Goal: Task Accomplishment & Management: Use online tool/utility

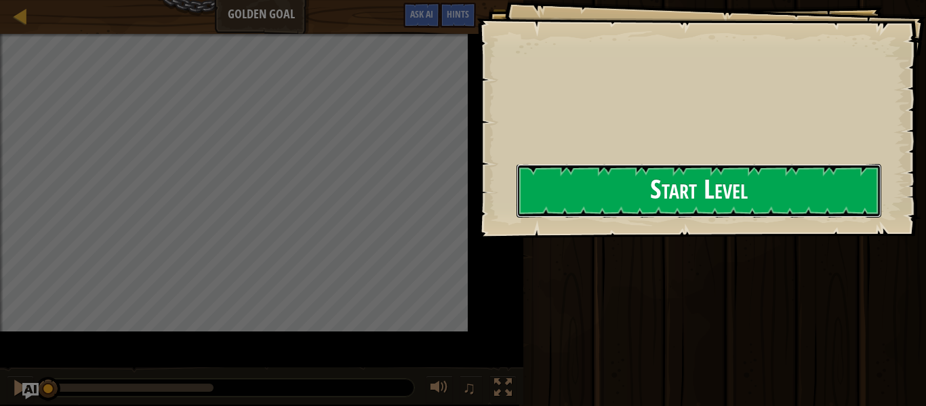
click at [547, 197] on button "Start Level" at bounding box center [699, 191] width 365 height 54
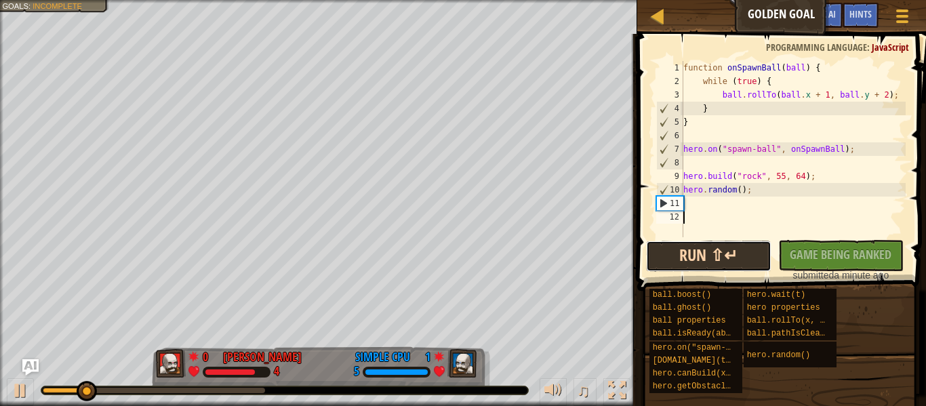
click at [653, 266] on button "Run ⇧↵" at bounding box center [708, 256] width 125 height 31
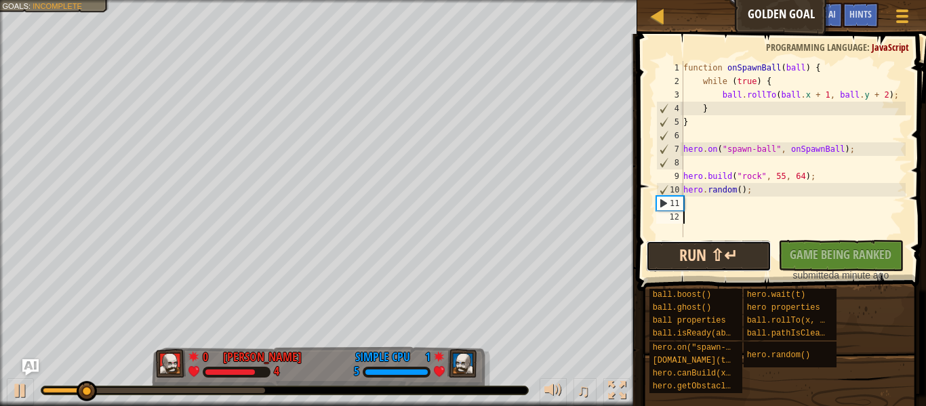
click at [653, 266] on button "Run ⇧↵" at bounding box center [708, 256] width 125 height 31
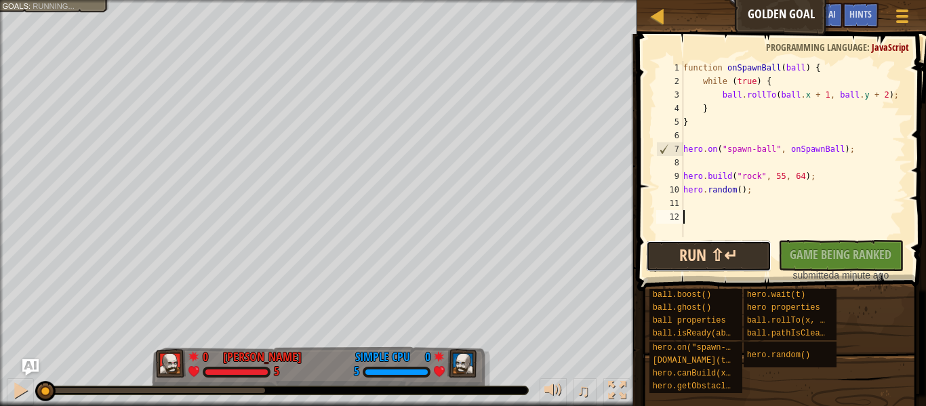
click at [653, 266] on button "Run ⇧↵" at bounding box center [708, 256] width 125 height 31
click at [653, 266] on button "Running" at bounding box center [708, 256] width 125 height 31
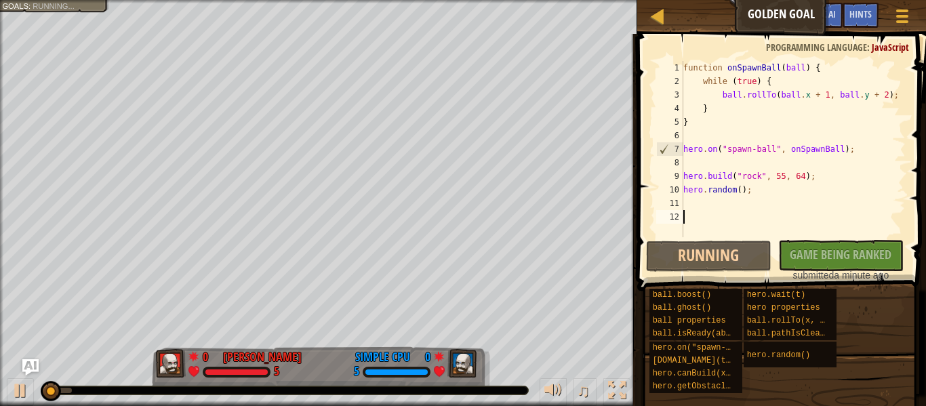
click at [691, 107] on div "function onSpawnBall ( ball ) { while ( true ) { ball . rollTo ( ball . x + 1 ,…" at bounding box center [793, 162] width 225 height 203
type textarea "}"
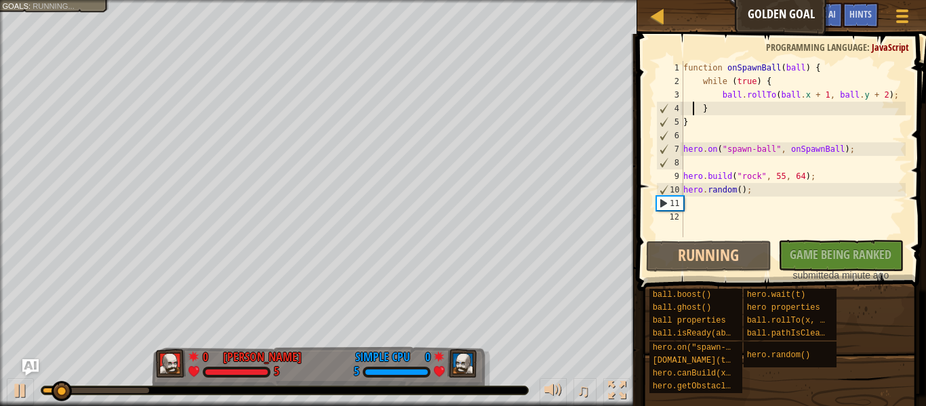
click at [699, 215] on div "function onSpawnBall ( ball ) { while ( true ) { ball . rollTo ( ball . x + 1 ,…" at bounding box center [793, 162] width 225 height 203
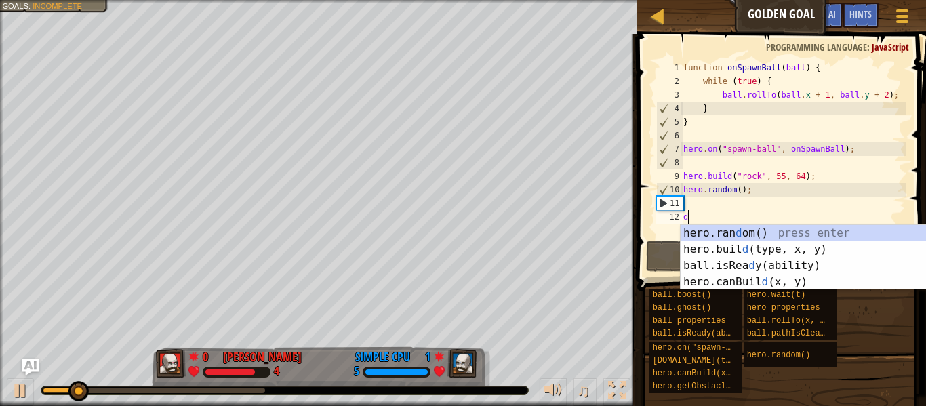
type textarea "d"
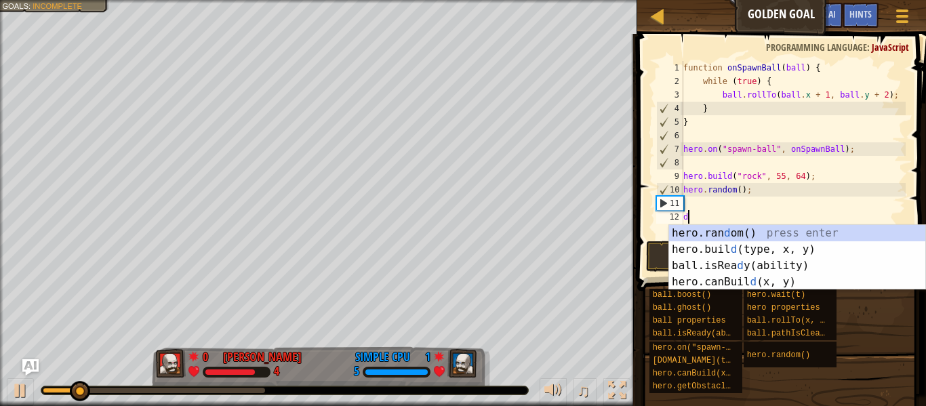
scroll to position [1, 0]
click at [771, 248] on div "hero.ran d om() press enter hero.buil d (type, x, y) press enter ball.isRea d y…" at bounding box center [797, 274] width 256 height 98
